Goal: Check status: Check status

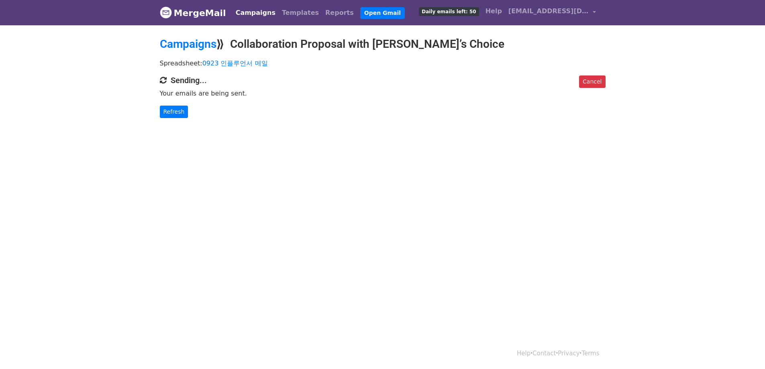
drag, startPoint x: 0, startPoint y: 0, endPoint x: 516, endPoint y: 148, distance: 537.1
click at [517, 148] on body "MergeMail Campaigns Templates Reports Open Gmail Daily emails left: 50 Help pnp…" at bounding box center [382, 75] width 765 height 150
click at [181, 112] on link "Refresh" at bounding box center [174, 112] width 29 height 12
click at [479, 60] on p "Spreadsheet: 0923 인플루언서 메일" at bounding box center [383, 63] width 446 height 8
click at [196, 85] on div "Cancel Sending... Your emails are being sent. Refresh" at bounding box center [383, 96] width 458 height 43
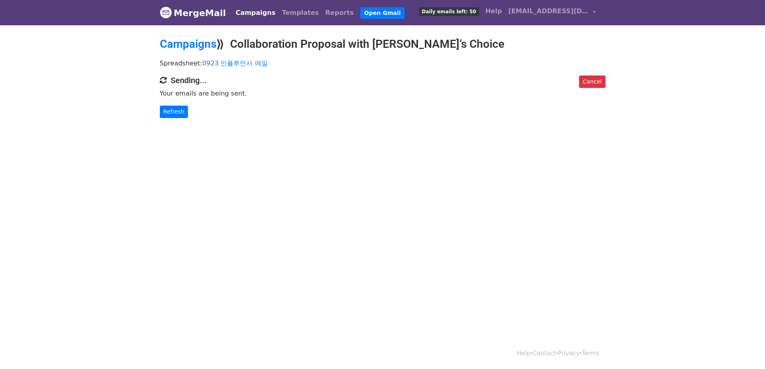
click at [224, 96] on p "Your emails are being sent." at bounding box center [383, 93] width 446 height 8
click at [243, 96] on p "Your emails are being sent." at bounding box center [383, 93] width 446 height 8
click at [253, 177] on html "MergeMail Campaigns Templates Reports Open Gmail Daily emails left: 50 Help pnp…" at bounding box center [382, 184] width 765 height 369
click at [174, 114] on link "Refresh" at bounding box center [174, 112] width 29 height 12
click at [322, 14] on link "Reports" at bounding box center [339, 13] width 35 height 16
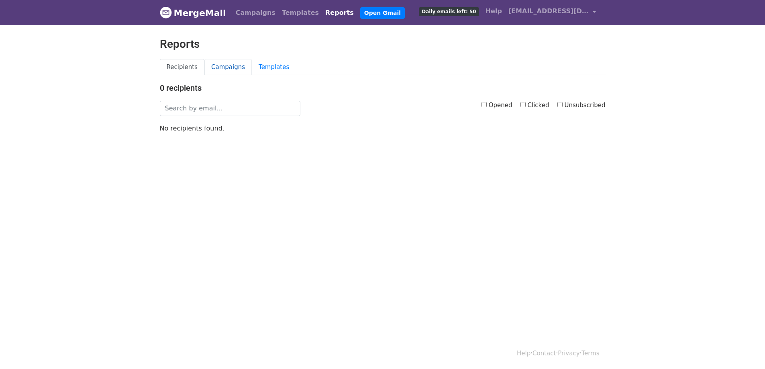
click at [228, 68] on link "Campaigns" at bounding box center [227, 67] width 47 height 16
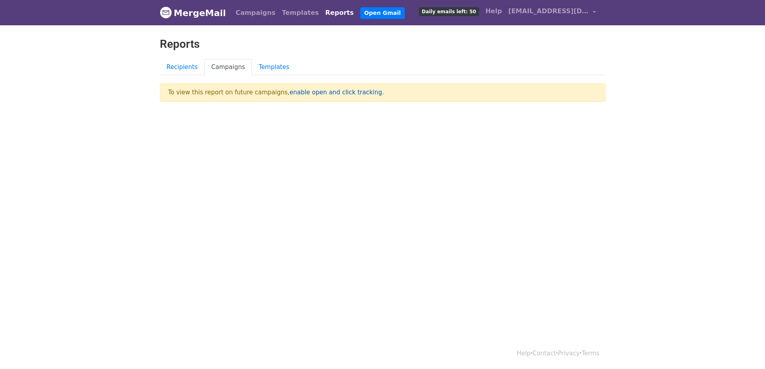
click at [326, 93] on link "enable open and click tracking" at bounding box center [335, 92] width 92 height 7
click at [262, 69] on link "Templates" at bounding box center [274, 67] width 44 height 16
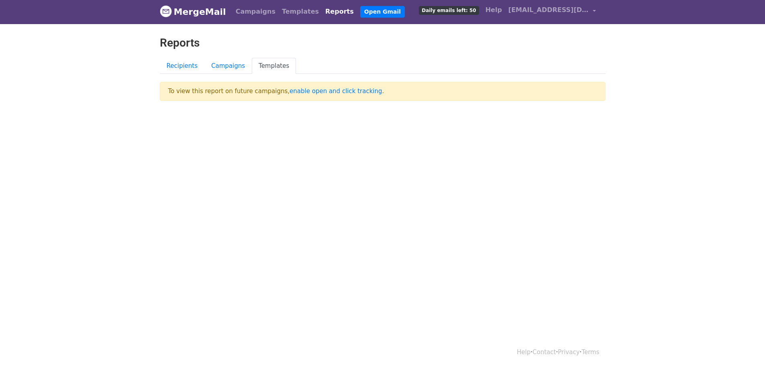
click at [318, 153] on html "MergeMail Campaigns Templates Reports Open Gmail Daily emails left: 50 Help [EM…" at bounding box center [382, 183] width 765 height 369
click at [360, 11] on link "Open Gmail" at bounding box center [382, 12] width 45 height 12
click at [475, 164] on html "MergeMail Campaigns Templates Reports Open Gmail Daily emails left: 50 Help [EM…" at bounding box center [382, 183] width 765 height 369
click at [255, 16] on link "Campaigns" at bounding box center [255, 12] width 46 height 16
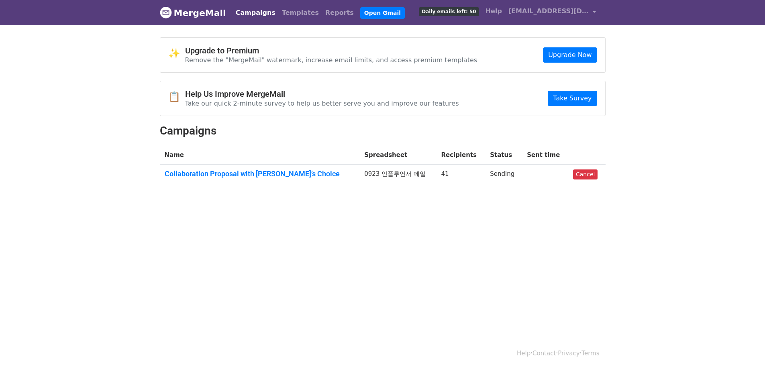
click at [489, 179] on td "Sending" at bounding box center [503, 176] width 37 height 22
click at [495, 174] on td "Sending" at bounding box center [503, 176] width 37 height 22
click at [507, 175] on td "Sending" at bounding box center [503, 176] width 37 height 22
click at [368, 179] on td "0923 인플루언서 메일" at bounding box center [397, 176] width 77 height 22
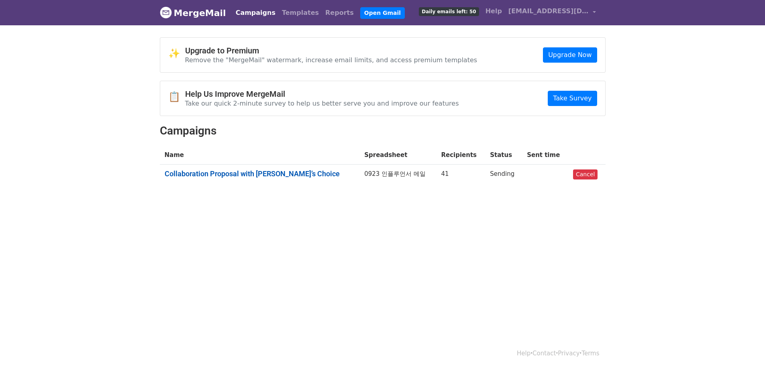
click at [267, 174] on link "Collaboration Proposal with [PERSON_NAME]’s Choice" at bounding box center [260, 173] width 190 height 9
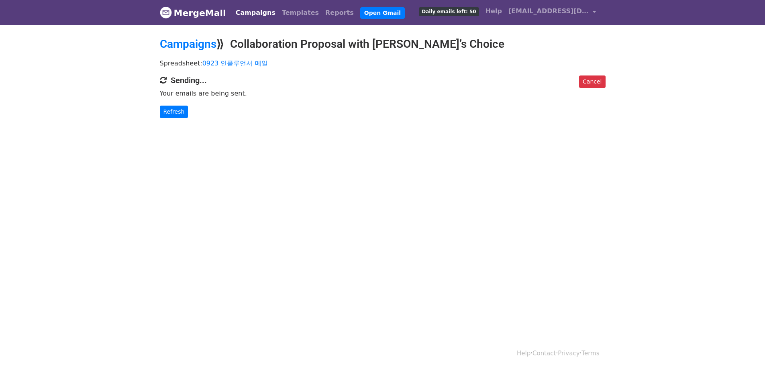
click at [428, 157] on html "MergeMail Campaigns Templates Reports Open Gmail Daily emails left: 50 Help pnp…" at bounding box center [382, 184] width 765 height 369
drag, startPoint x: 404, startPoint y: 155, endPoint x: 400, endPoint y: 153, distance: 4.5
click at [402, 153] on html "MergeMail Campaigns Templates Reports Open Gmail Daily emails left: 50 Help pnp…" at bounding box center [382, 184] width 765 height 369
click at [182, 113] on link "Refresh" at bounding box center [174, 112] width 29 height 12
click at [179, 112] on link "Refresh" at bounding box center [174, 112] width 29 height 12
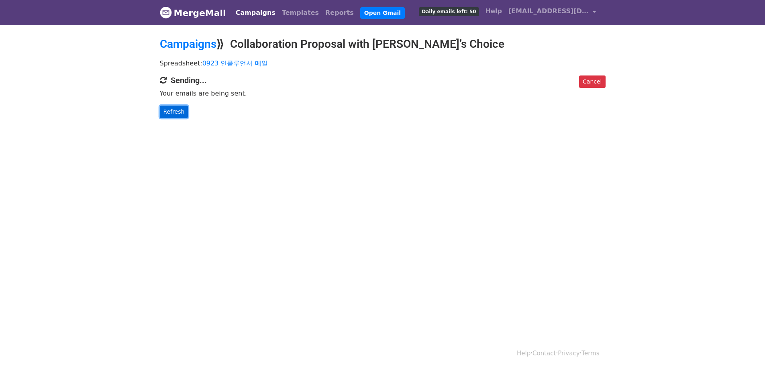
click at [179, 112] on link "Refresh" at bounding box center [174, 112] width 29 height 12
drag, startPoint x: 179, startPoint y: 112, endPoint x: 171, endPoint y: 117, distance: 9.5
click at [179, 113] on link "Refresh" at bounding box center [174, 112] width 29 height 12
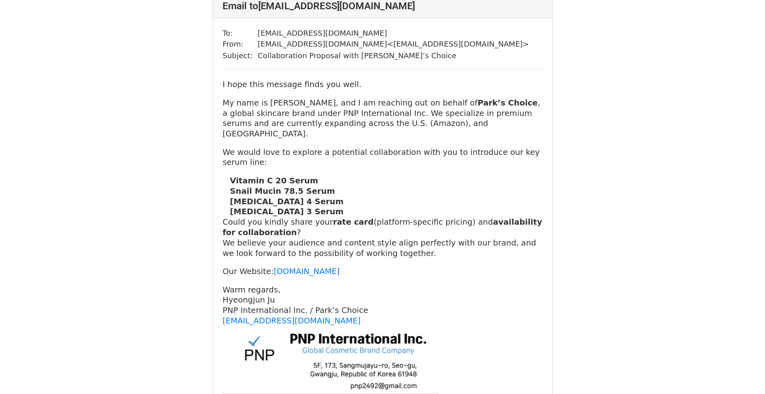
scroll to position [80, 0]
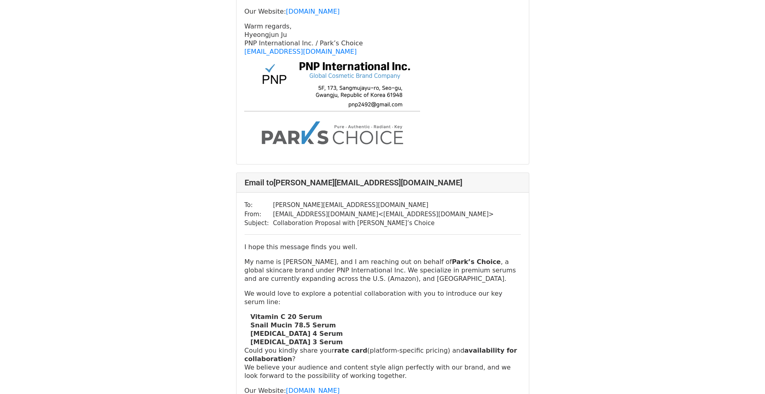
scroll to position [1031, 0]
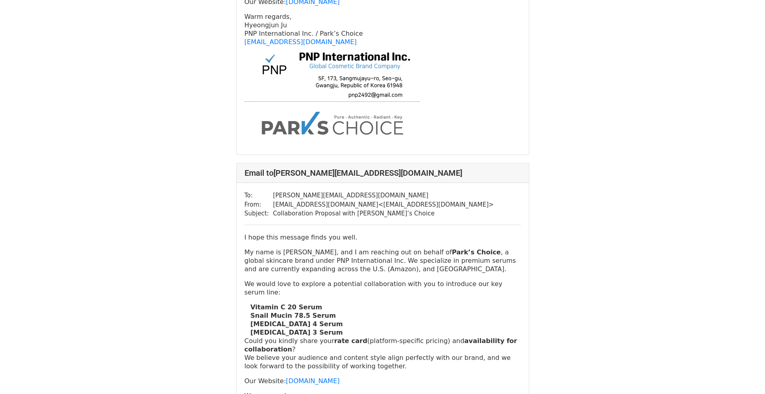
drag, startPoint x: 764, startPoint y: 40, endPoint x: 768, endPoint y: 46, distance: 6.9
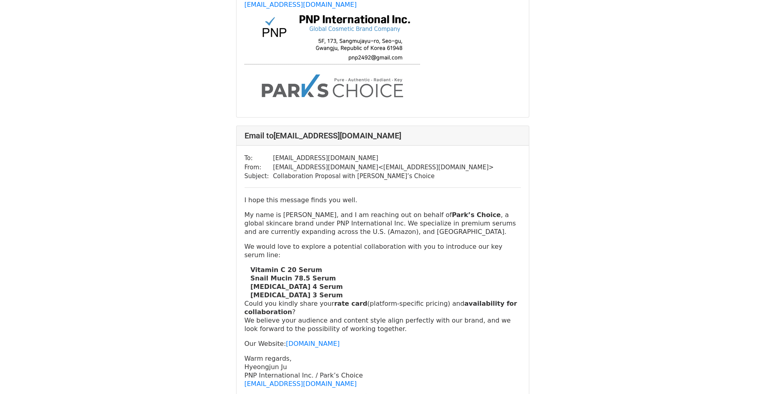
scroll to position [0, 0]
